Goal: Information Seeking & Learning: Learn about a topic

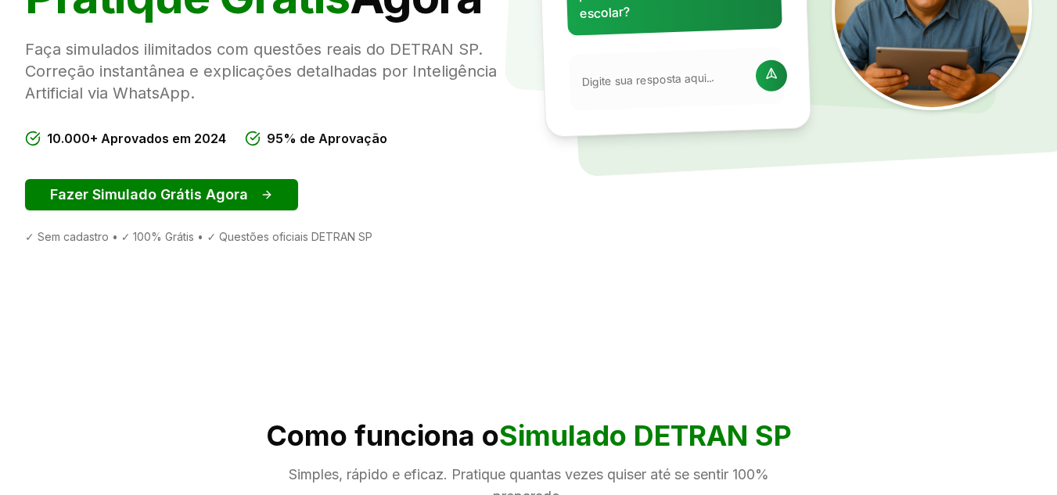
scroll to position [344, 0]
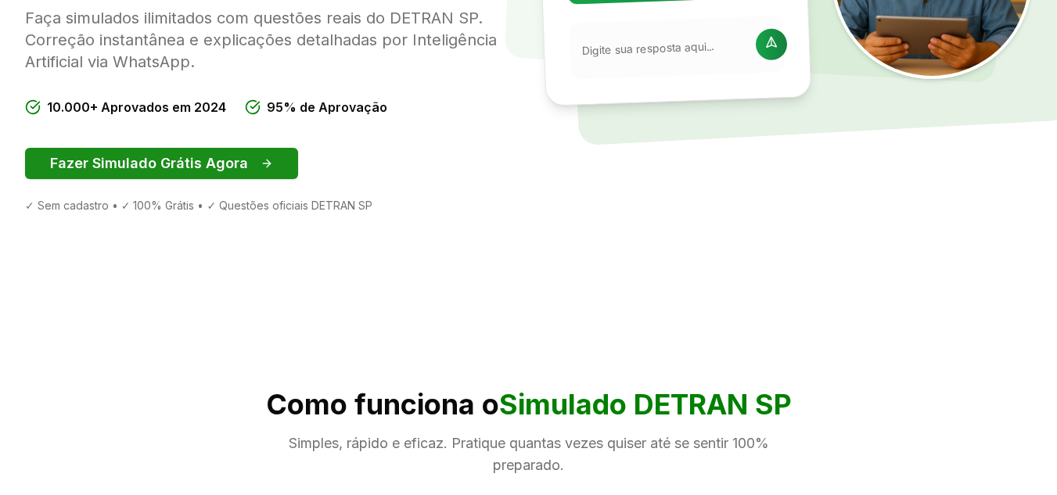
click at [138, 158] on button "Fazer Simulado Grátis Agora" at bounding box center [161, 163] width 273 height 31
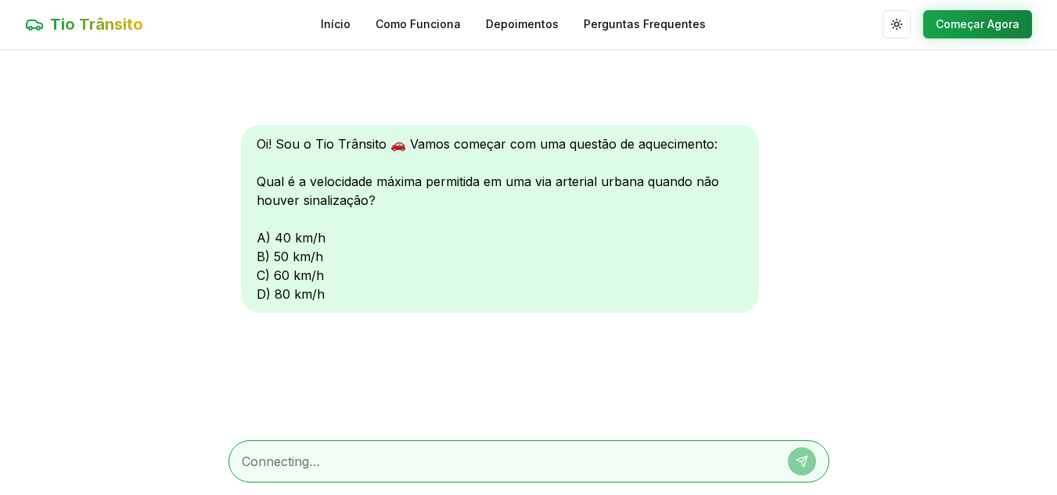
scroll to position [1, 0]
click at [301, 297] on div "Oi! Sou o Tio Trânsito 🚗 Vamos começar com uma questão de aquecimento: Qual é a…" at bounding box center [500, 219] width 518 height 188
click at [272, 297] on div "Oi! Sou o Tio Trânsito 🚗 Vamos começar com uma questão de aquecimento: Qual é a…" at bounding box center [500, 219] width 518 height 188
click at [323, 302] on div "Oi! Sou o Tio Trânsito 🚗 Vamos começar com uma questão de aquecimento: Qual é a…" at bounding box center [500, 219] width 518 height 188
drag, startPoint x: 323, startPoint y: 302, endPoint x: 337, endPoint y: 351, distance: 50.3
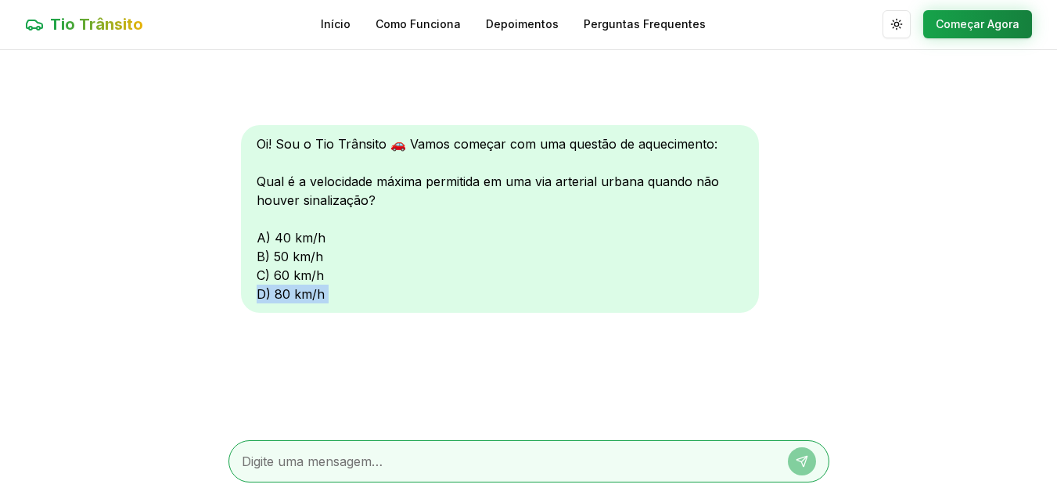
click at [337, 351] on div "Oi! Sou o Tio Trânsito 🚗 Vamos começar com uma questão de aquecimento: Qual é a…" at bounding box center [529, 239] width 601 height 378
click at [261, 301] on div "Oi! Sou o Tio Trânsito 🚗 Vamos começar com uma questão de aquecimento: Qual é a…" at bounding box center [500, 219] width 518 height 188
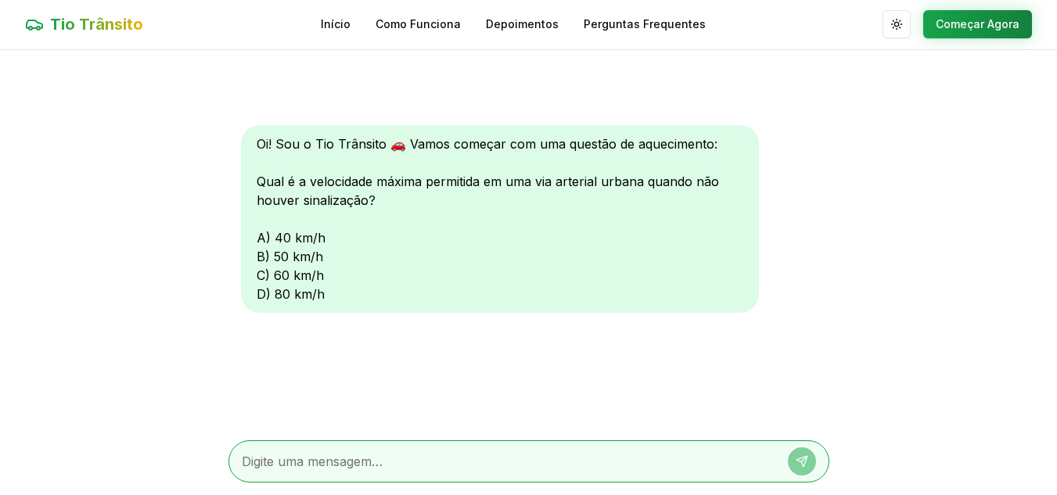
click at [253, 467] on textarea at bounding box center [507, 461] width 531 height 19
click at [239, 460] on div at bounding box center [529, 462] width 601 height 42
click at [254, 467] on textarea at bounding box center [507, 461] width 531 height 19
type textarea "d"
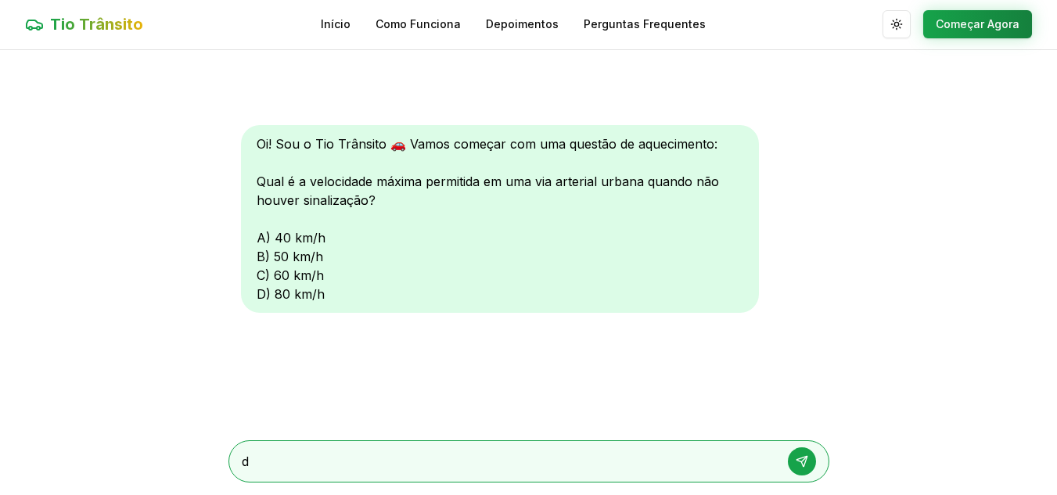
click at [800, 457] on icon at bounding box center [802, 461] width 13 height 13
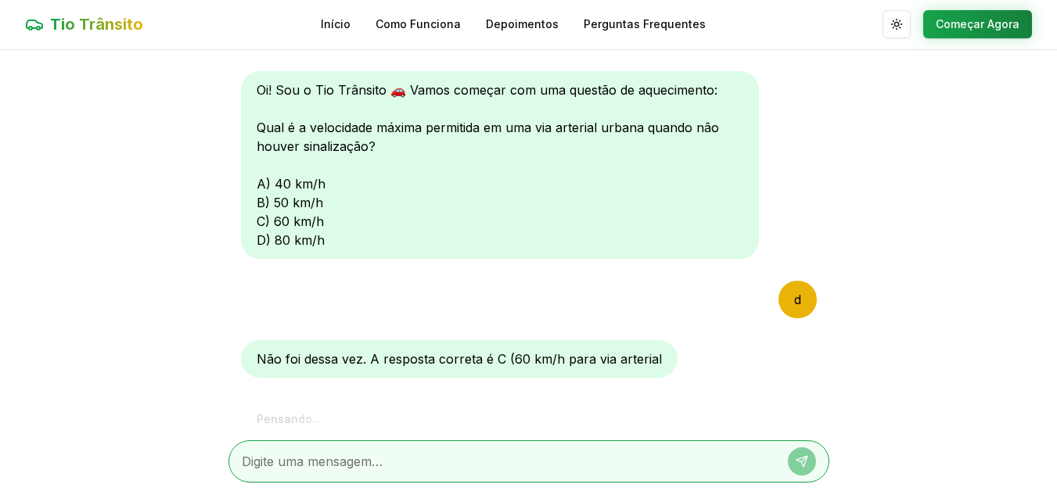
scroll to position [113, 0]
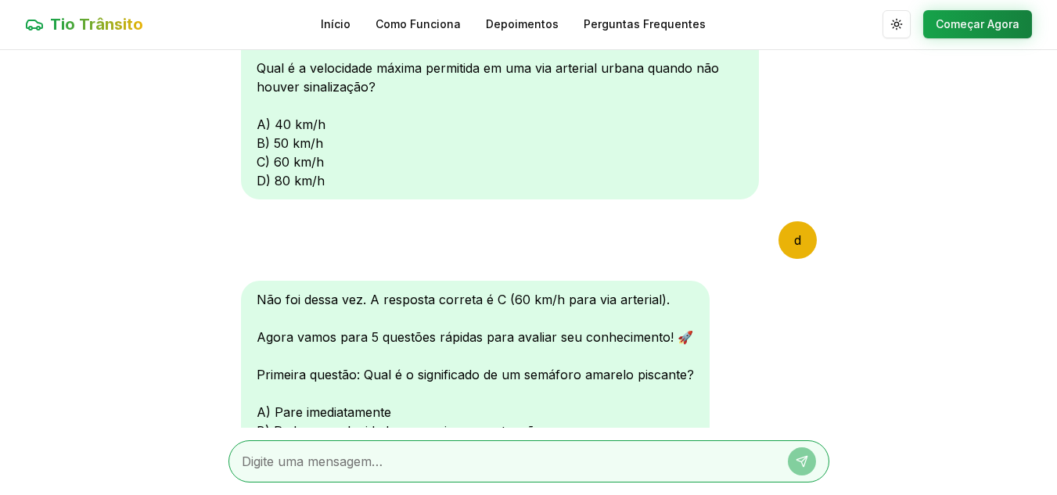
click at [784, 349] on div "Não foi dessa vez. A resposta correta é C (60 km/h para via arterial). Agora va…" at bounding box center [529, 386] width 576 height 210
click at [949, 393] on main "Oi! Sou o Tio Trânsito 🚗 Vamos começar com uma questão de aquecimento: Qual é a…" at bounding box center [528, 272] width 1057 height 445
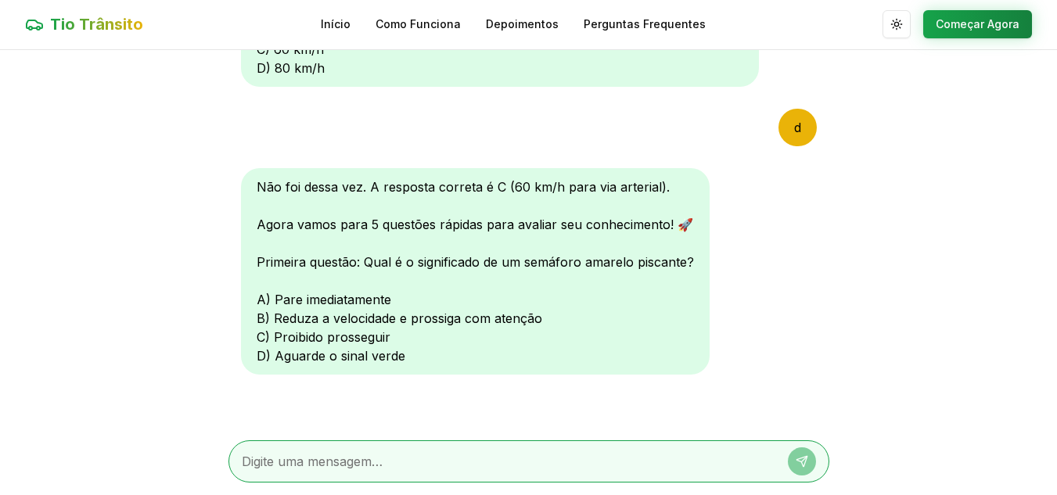
click at [242, 466] on textarea at bounding box center [507, 461] width 531 height 19
type textarea "b"
click at [806, 455] on icon at bounding box center [802, 461] width 13 height 13
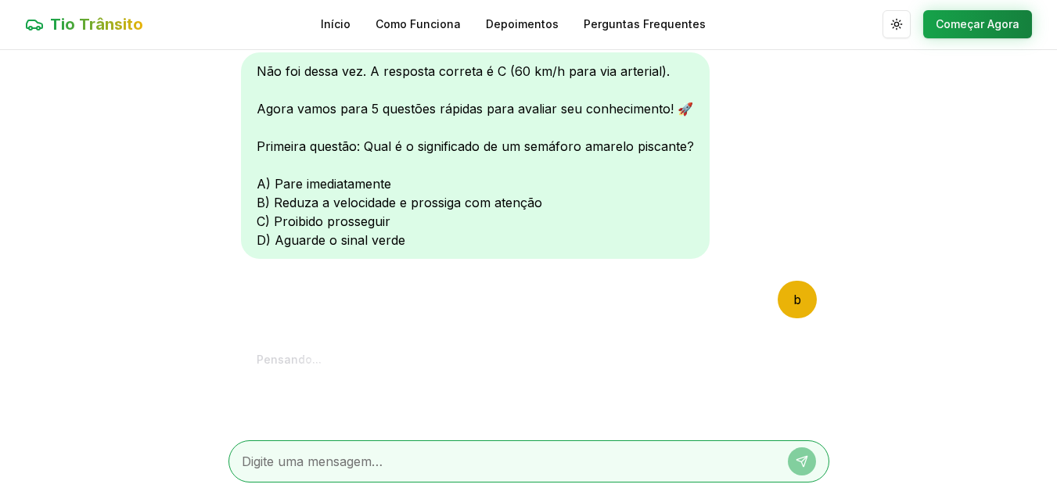
scroll to position [633, 0]
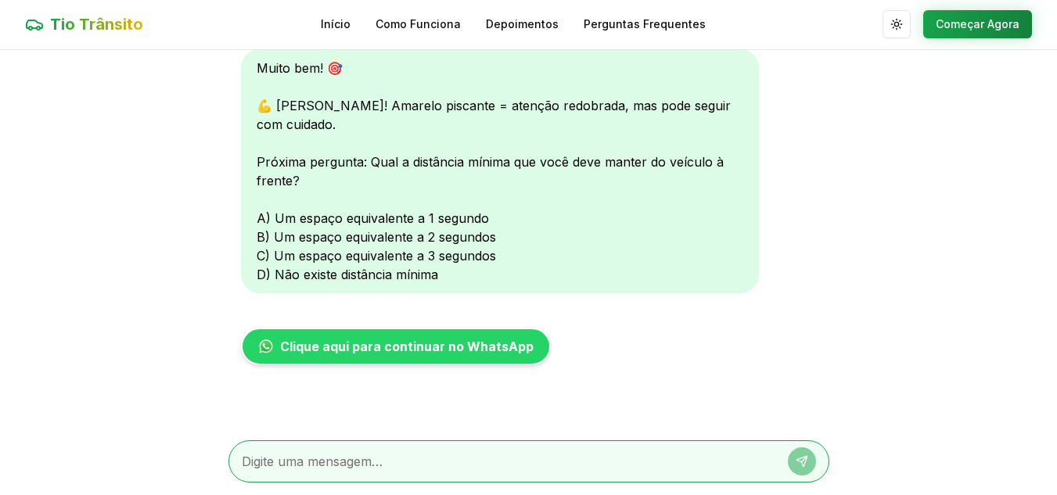
click at [242, 470] on textarea at bounding box center [507, 461] width 531 height 19
type textarea "c"
click at [803, 463] on icon at bounding box center [802, 461] width 13 height 13
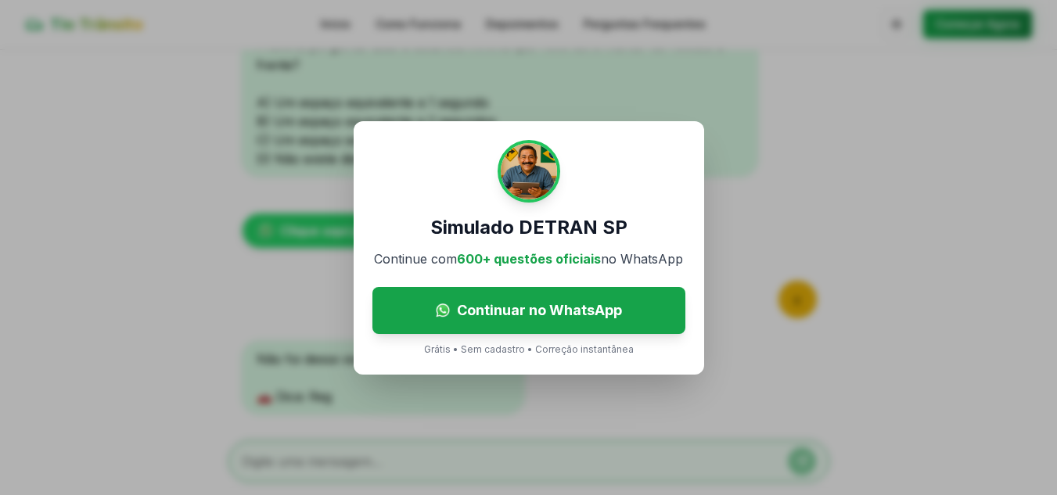
scroll to position [808, 0]
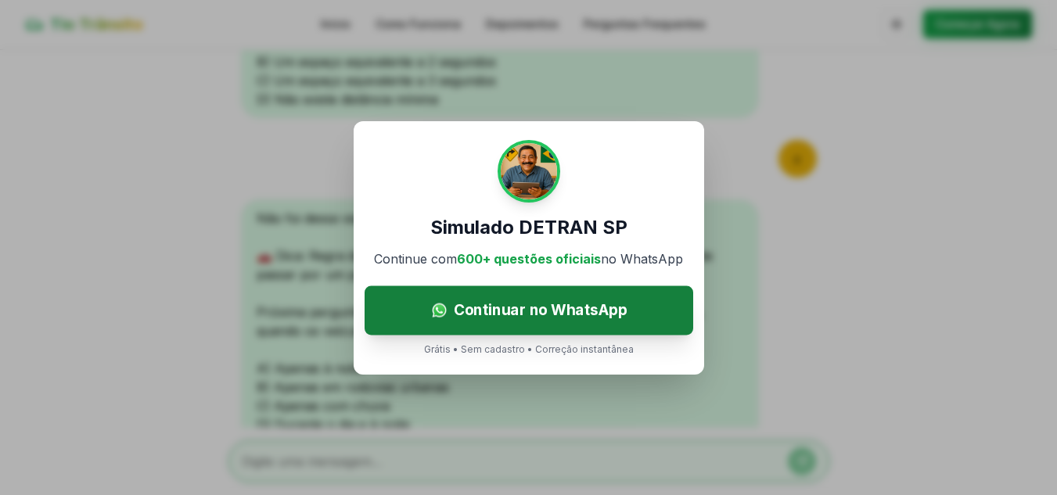
click at [529, 306] on span "Continuar no WhatsApp" at bounding box center [540, 310] width 174 height 23
